Goal: Check status

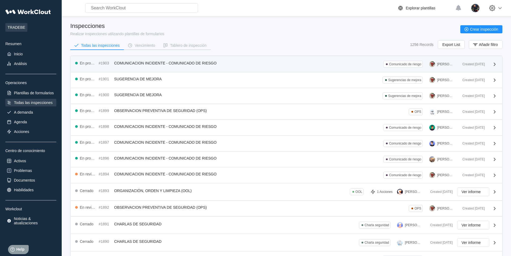
click at [197, 67] on div "En progreso #1903 COMUNICACION INCIDENTE - COMUNICADO DE RIESGO Comunicado de r…" at bounding box center [266, 64] width 383 height 7
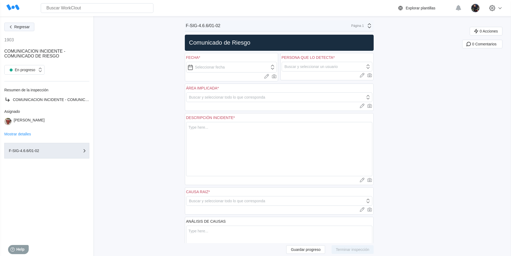
click at [21, 27] on span "Regresar" at bounding box center [22, 27] width 16 height 4
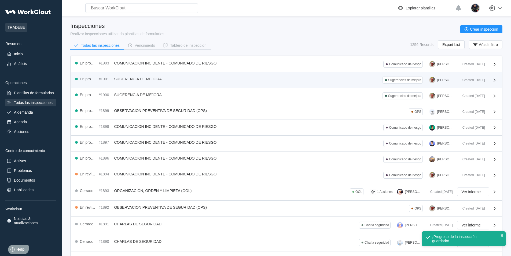
click at [263, 78] on div "En progreso #1901 SUGERENCIA DE MEJORA Sugerencias de mejora [PERSON_NAME]" at bounding box center [266, 79] width 383 height 7
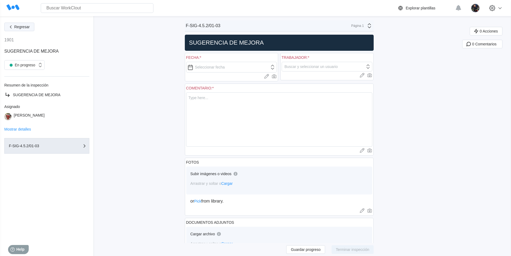
click at [30, 26] on button "Regresar" at bounding box center [19, 27] width 30 height 9
